Goal: Task Accomplishment & Management: Use online tool/utility

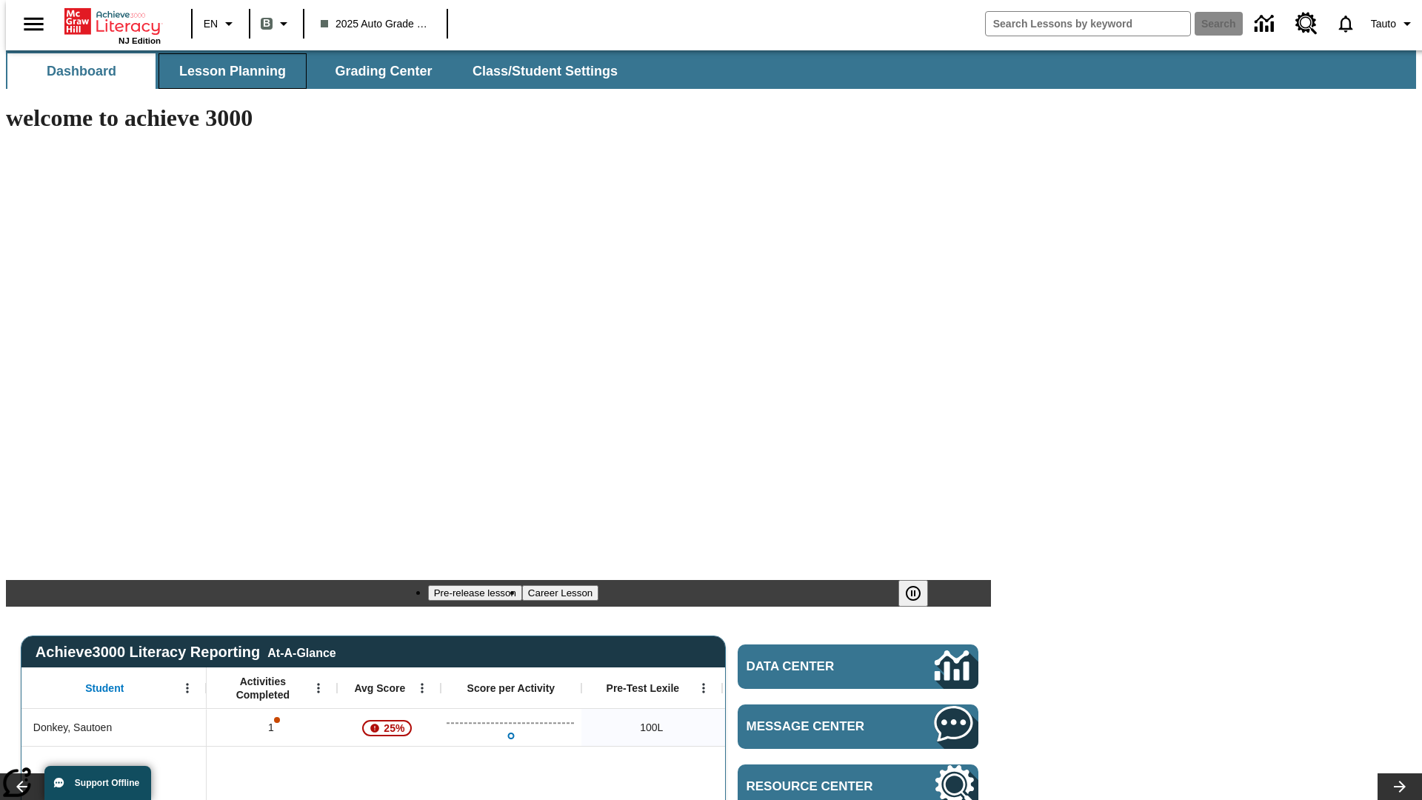
click at [227, 71] on span "Lesson Planning" at bounding box center [232, 71] width 107 height 17
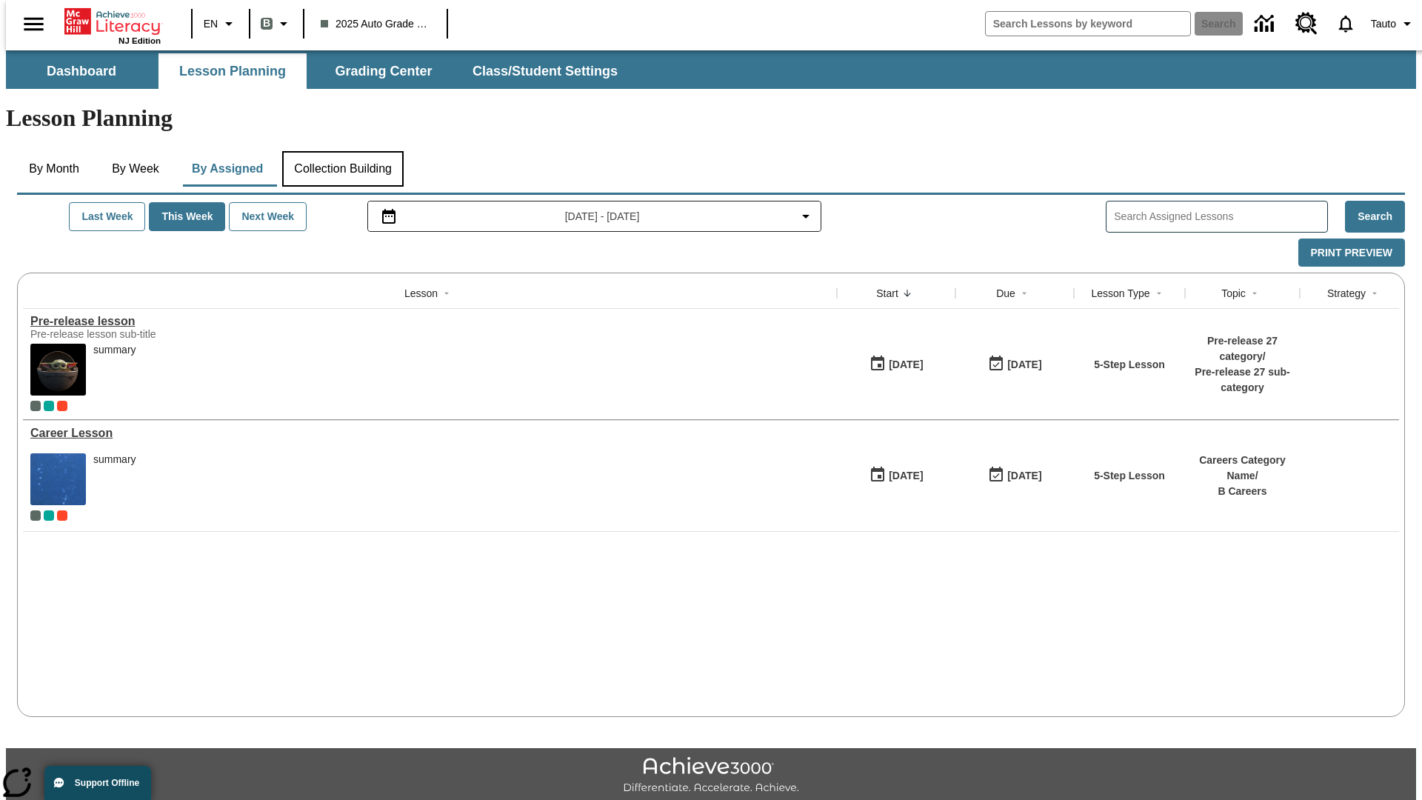
click at [342, 151] on button "Collection Building" at bounding box center [342, 169] width 121 height 36
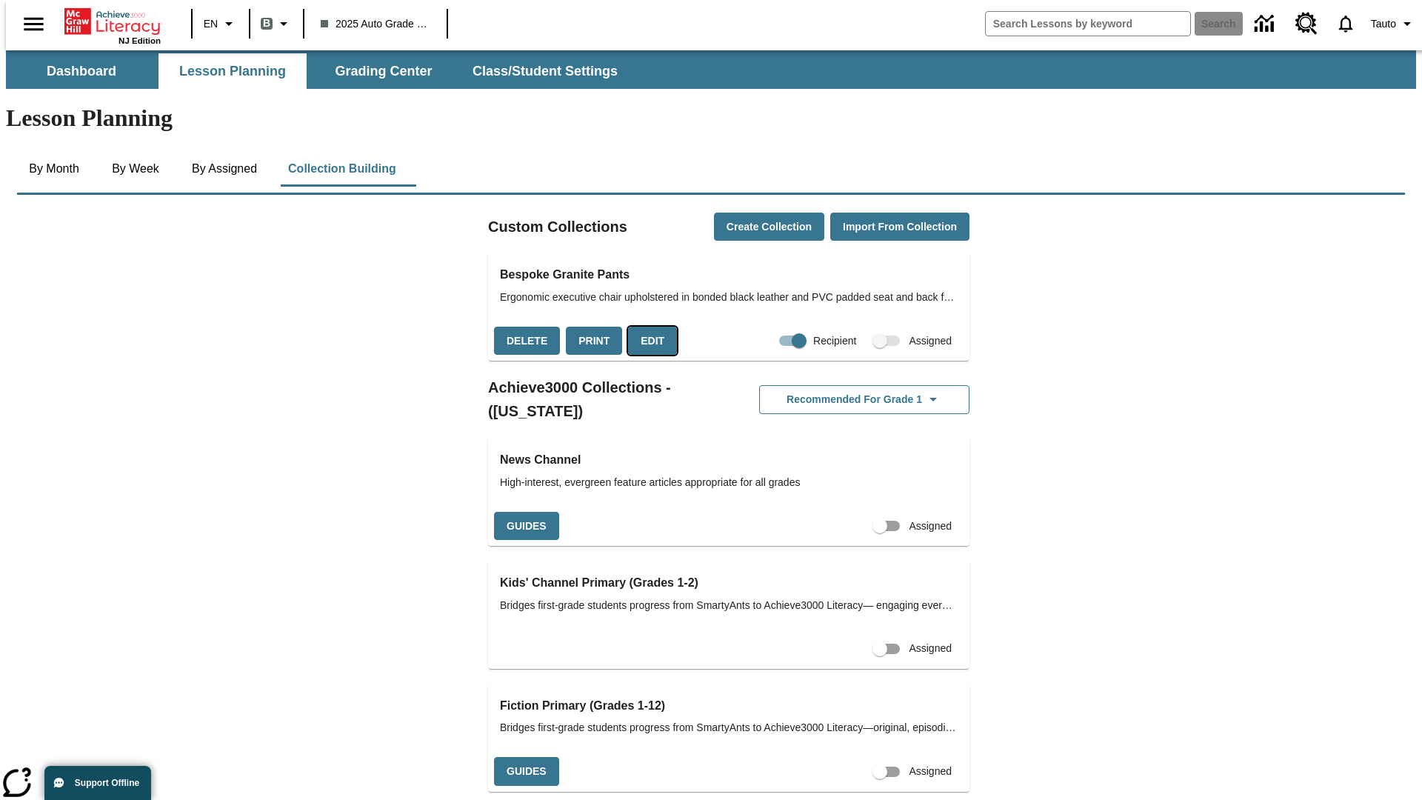
click at [647, 327] on button "Edit" at bounding box center [652, 341] width 49 height 29
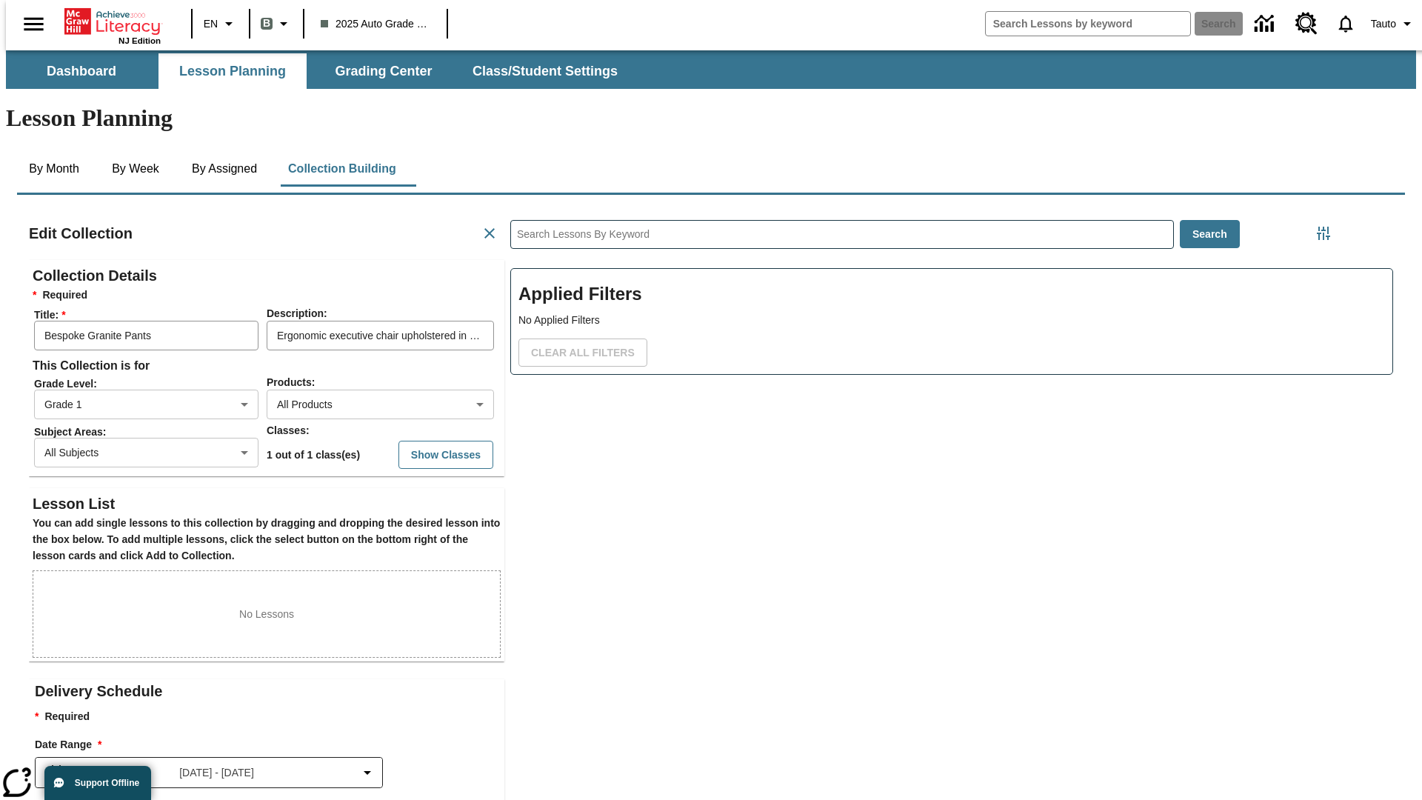
scroll to position [1, 1]
click at [356, 350] on body "Skip to main content NJ Edition EN B 2025 Auto Grade 1 B Search 0 Tauto Dashboa…" at bounding box center [711, 514] width 1410 height 929
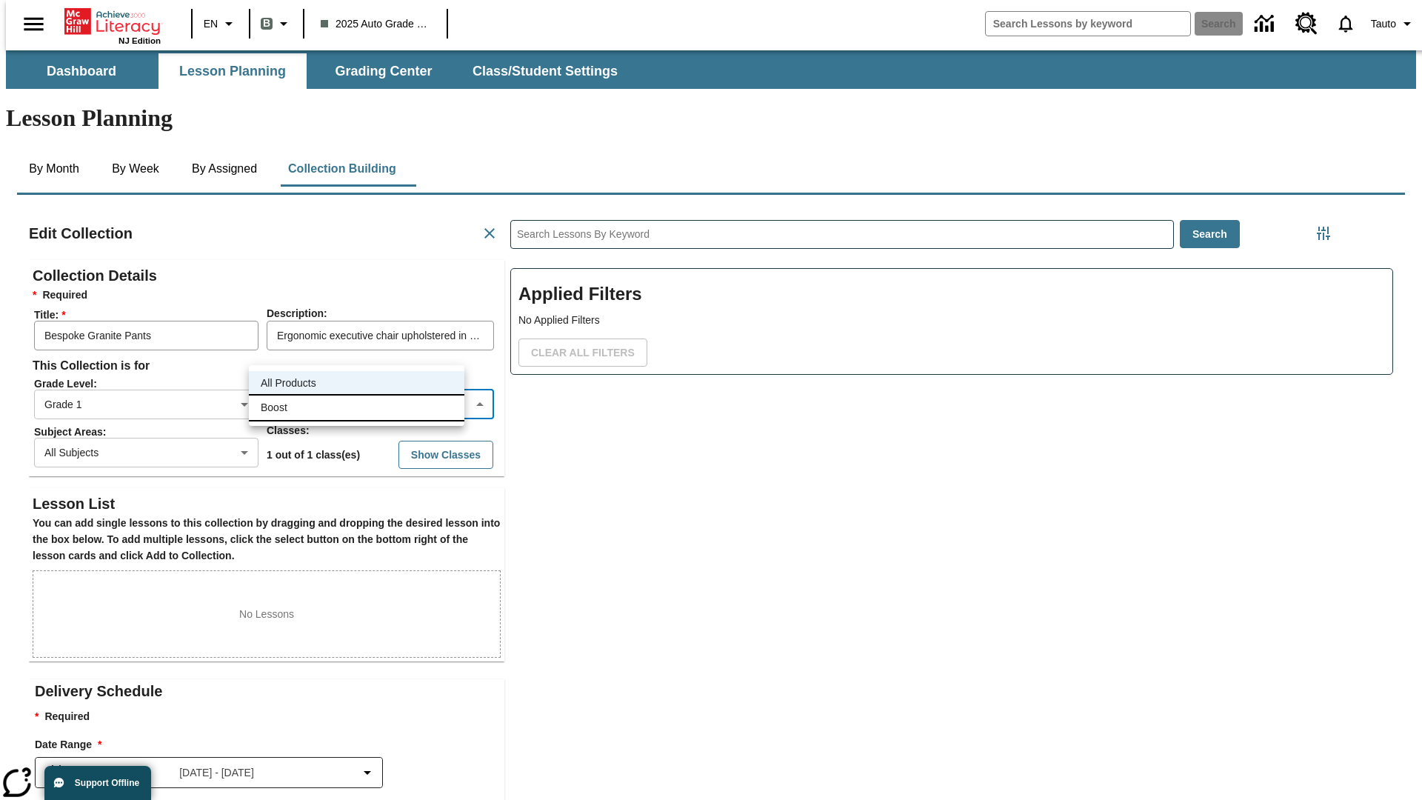
click at [356, 407] on li "Boost" at bounding box center [357, 408] width 216 height 24
type input "12"
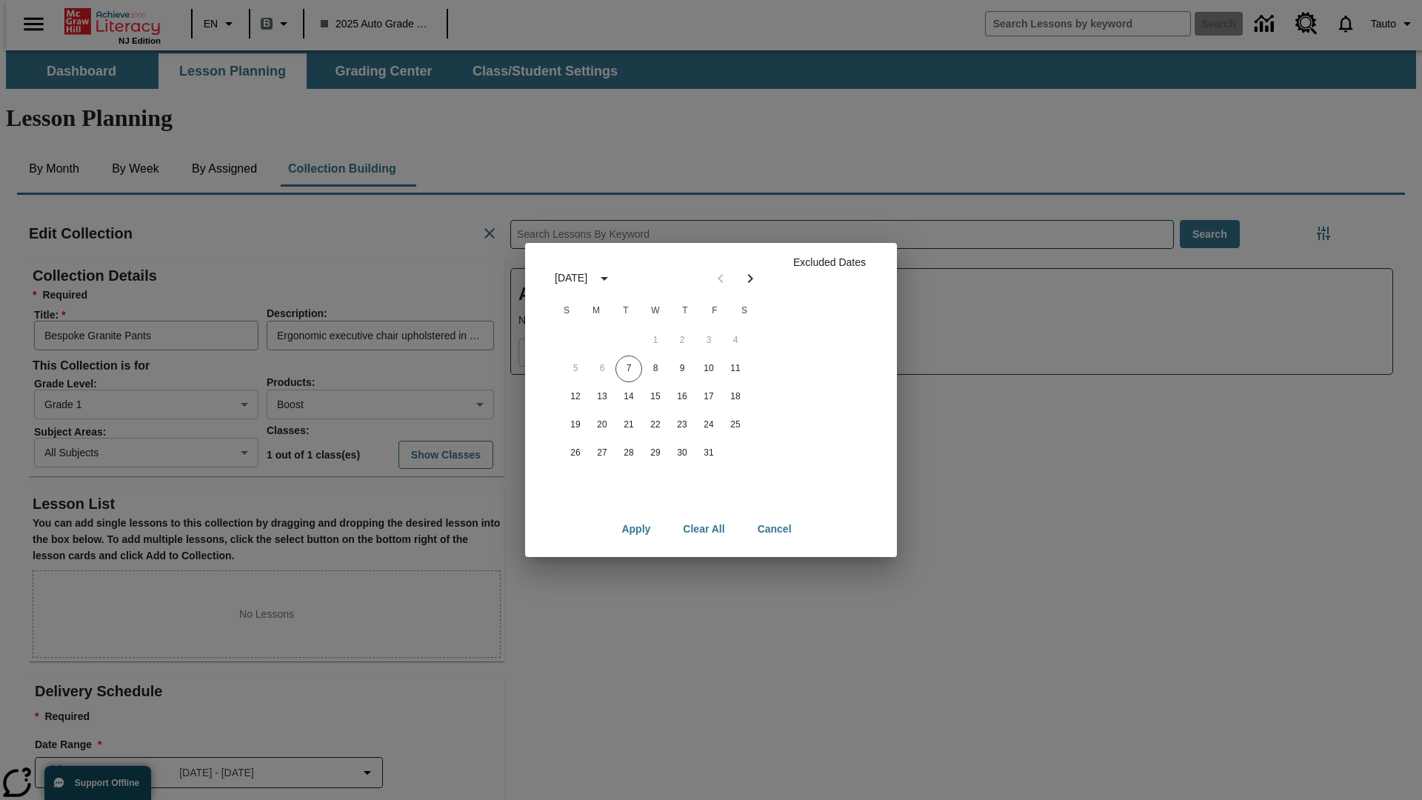
scroll to position [148, 0]
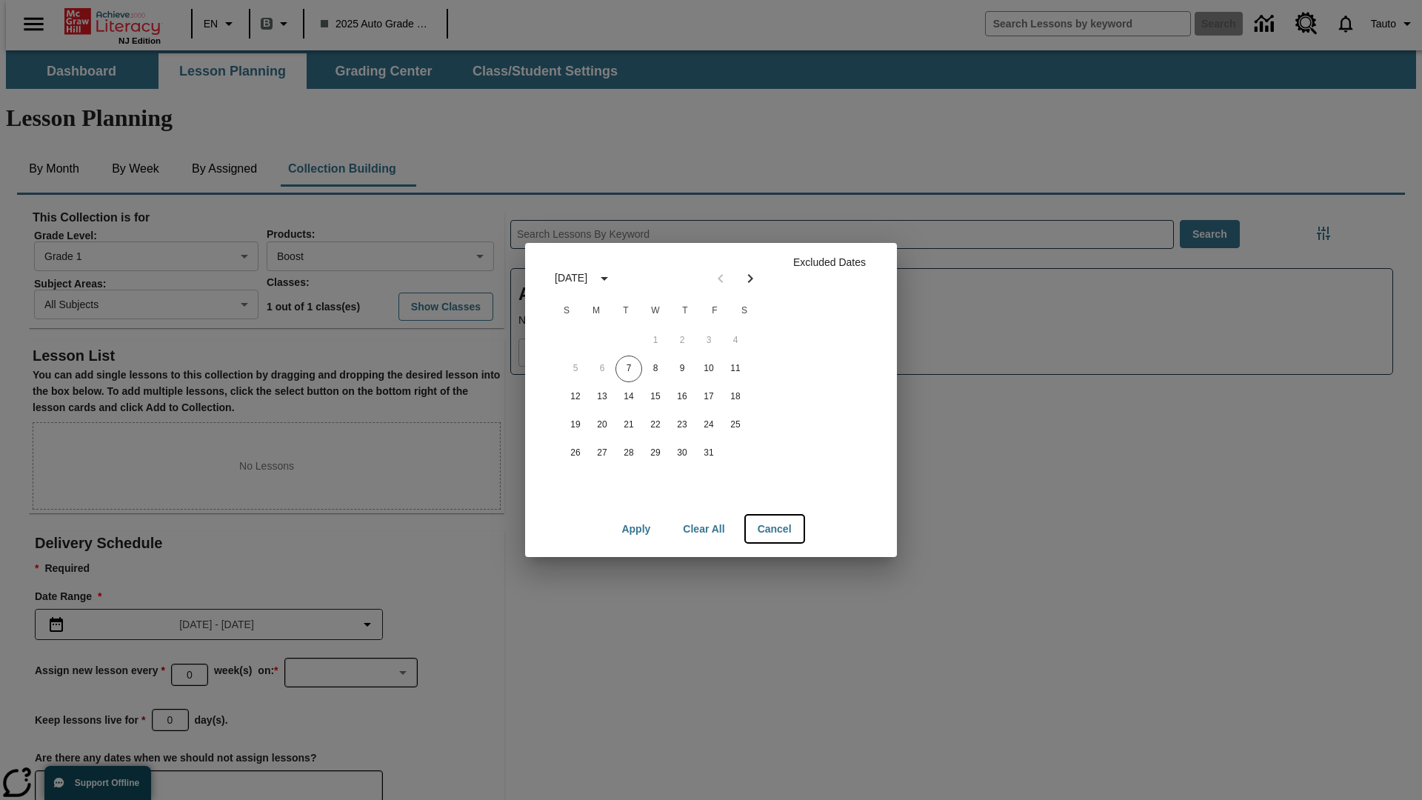
click at [774, 529] on button "Cancel" at bounding box center [775, 529] width 58 height 27
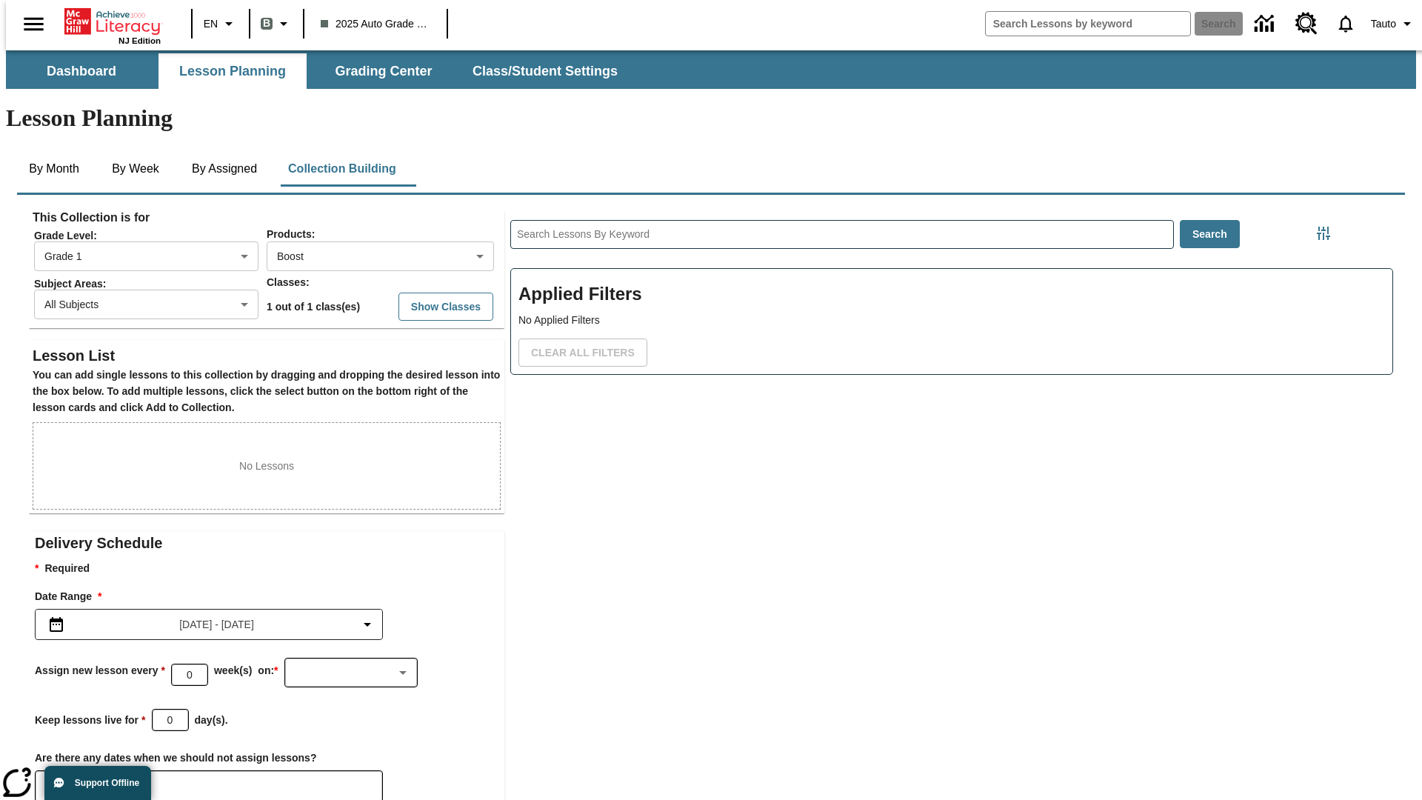
click at [55, 779] on icon "Choose Dates" at bounding box center [60, 786] width 13 height 15
